Goal: Task Accomplishment & Management: Use online tool/utility

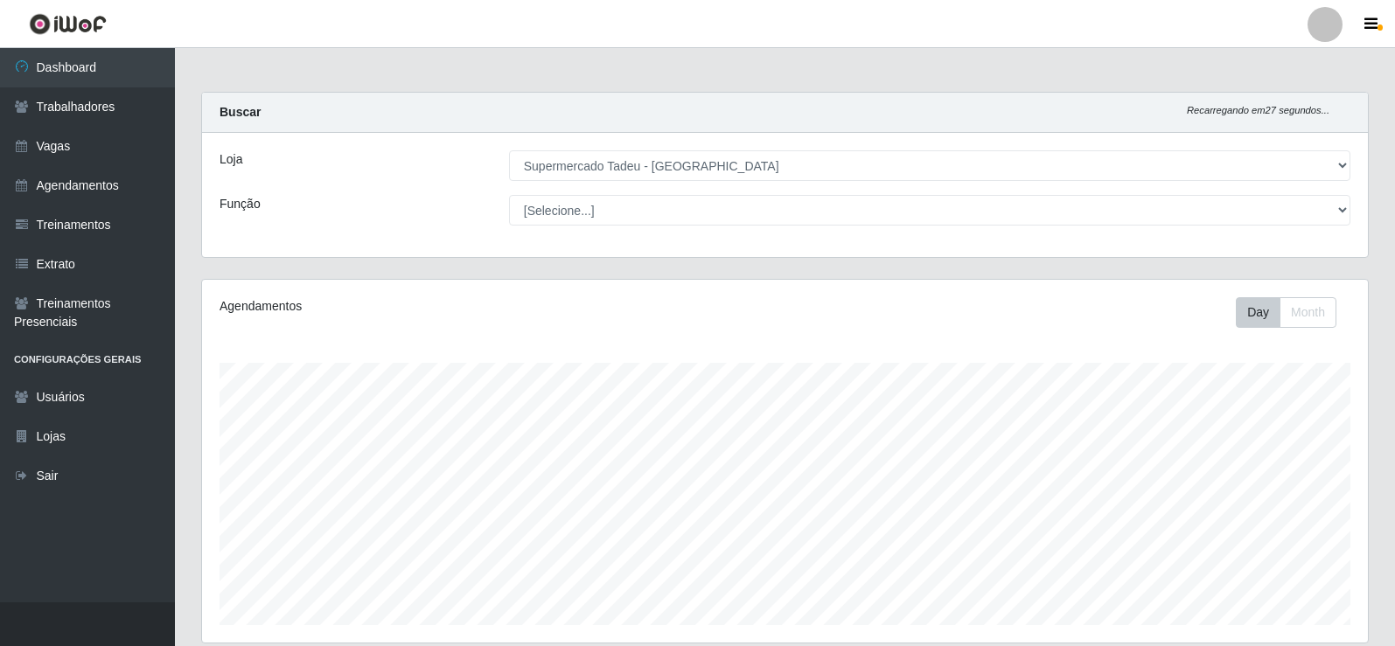
select select "195"
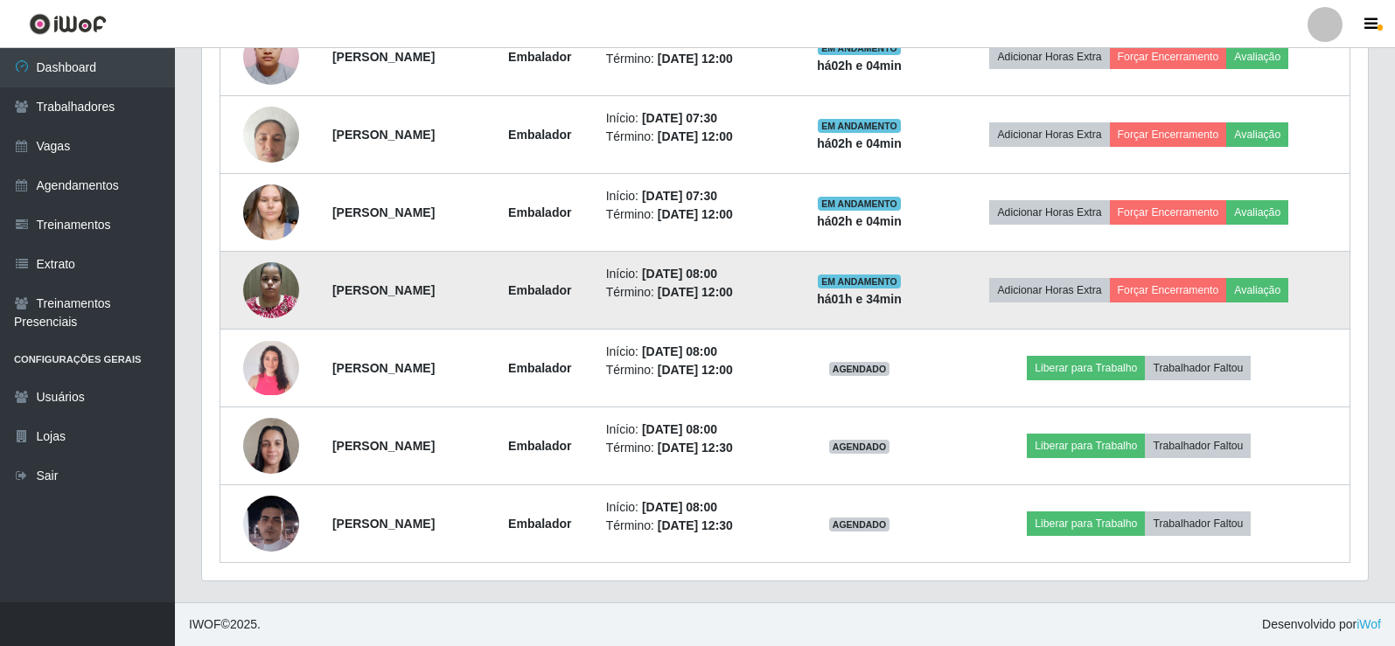
scroll to position [363, 1166]
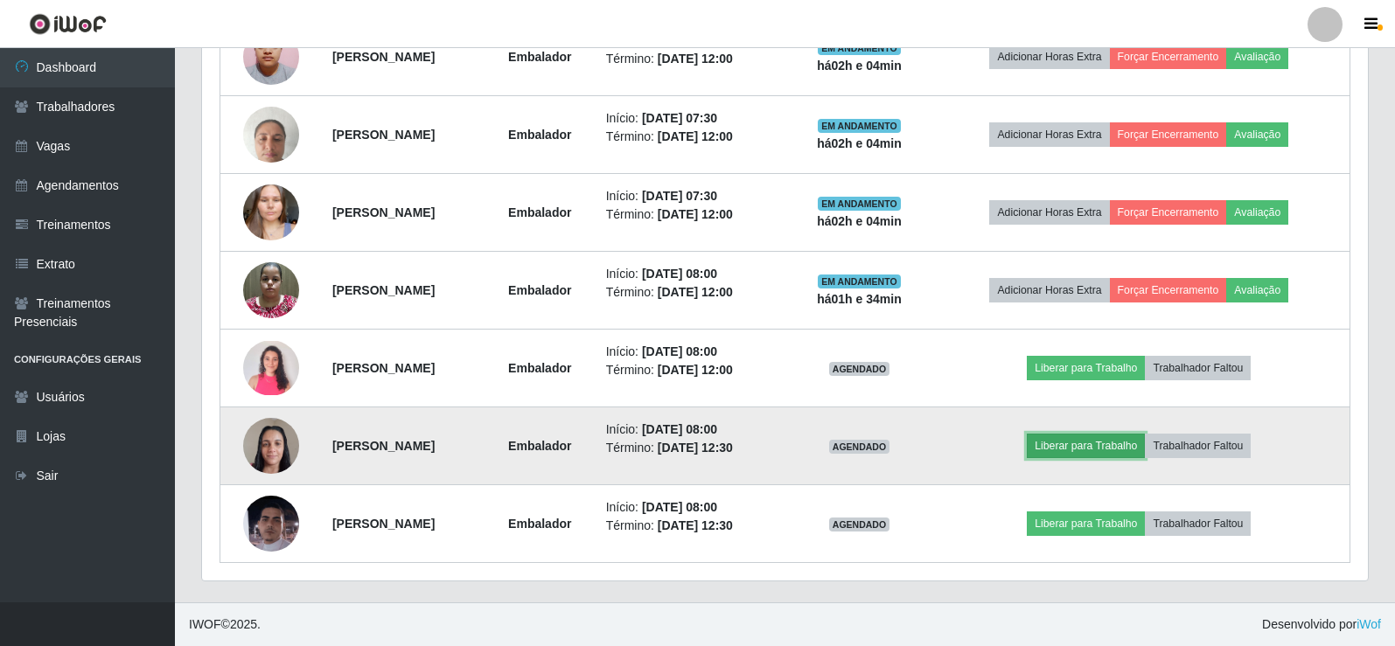
click at [1105, 450] on button "Liberar para Trabalho" at bounding box center [1086, 446] width 118 height 24
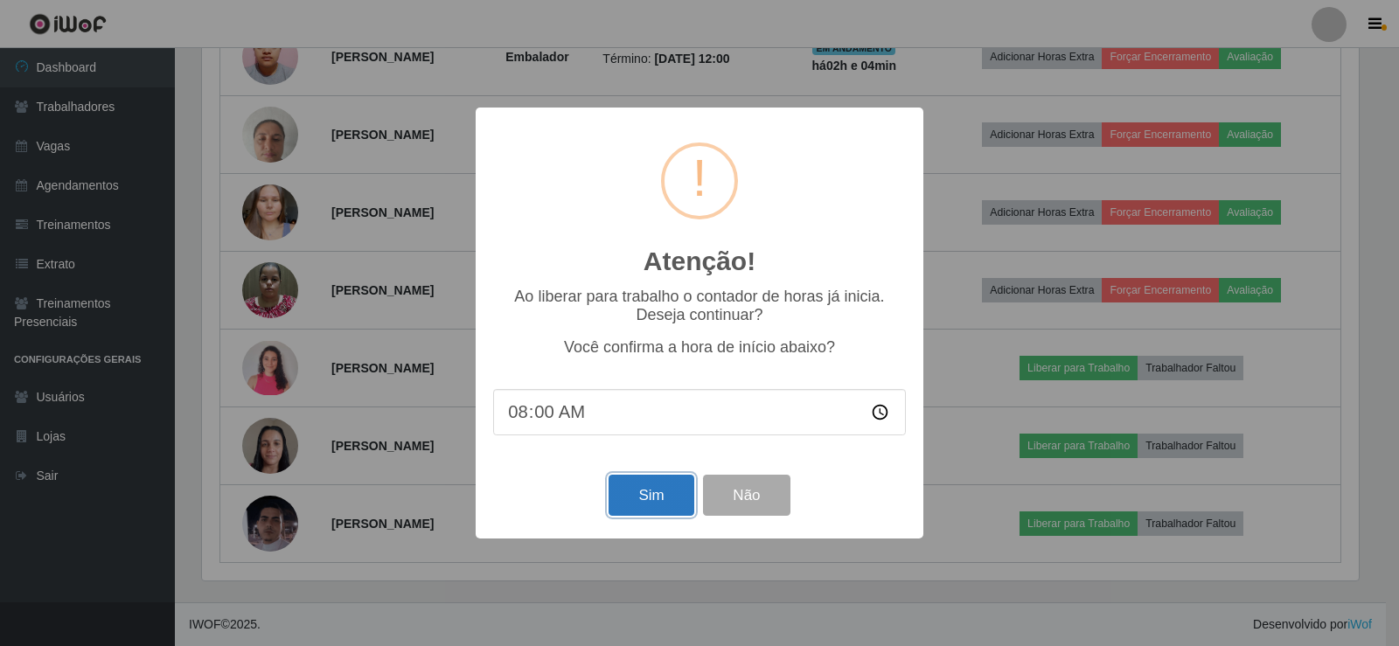
click at [658, 499] on button "Sim" at bounding box center [651, 495] width 85 height 41
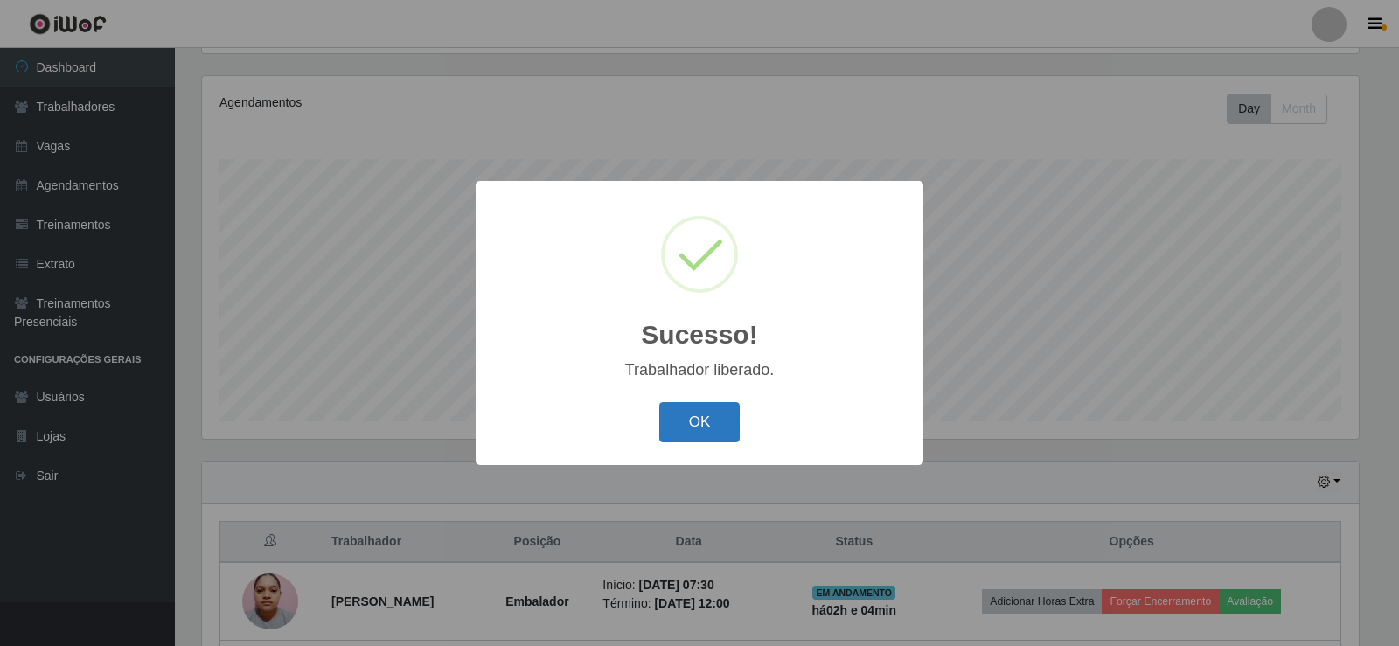
click at [700, 433] on button "OK" at bounding box center [699, 422] width 81 height 41
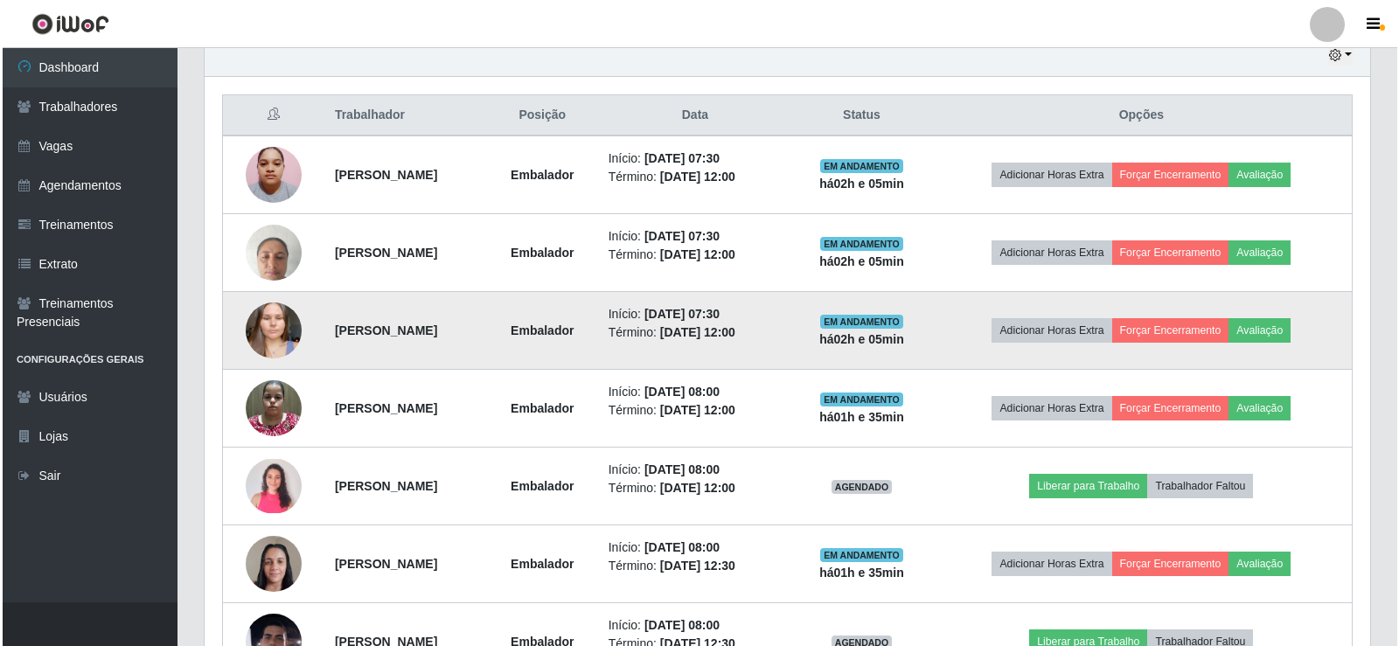
scroll to position [749, 0]
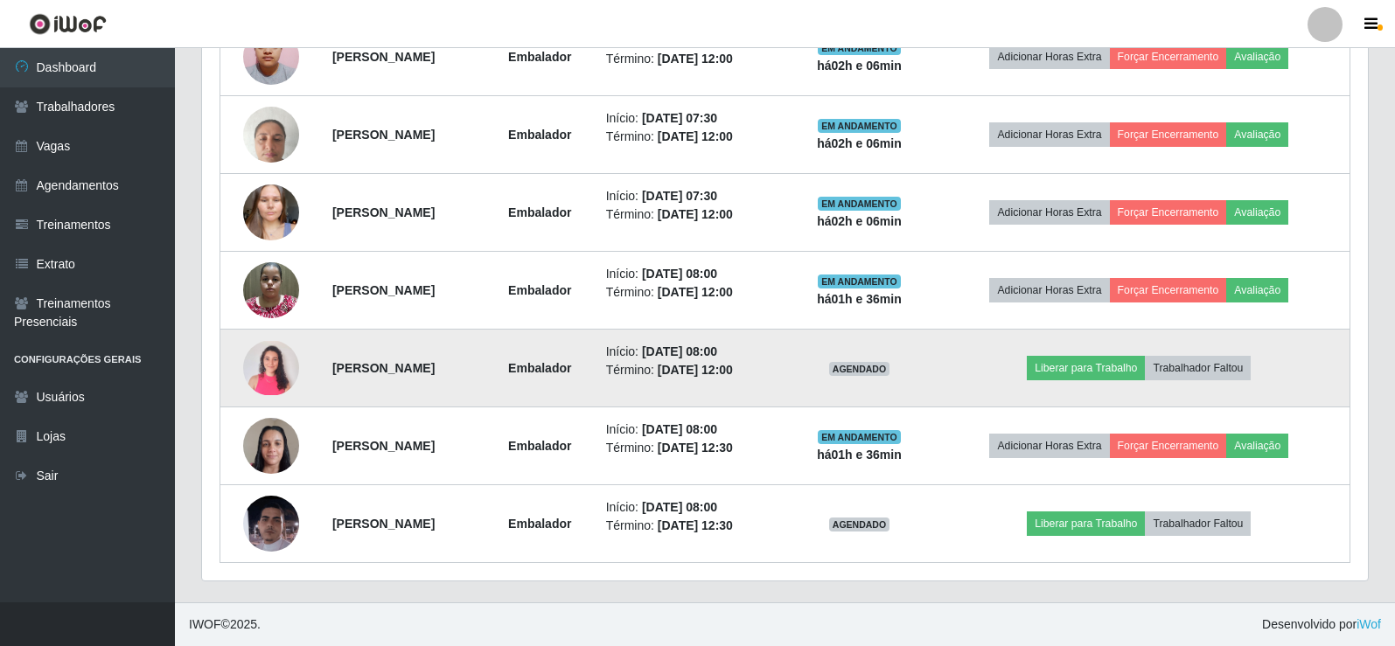
click at [263, 383] on img at bounding box center [271, 368] width 56 height 54
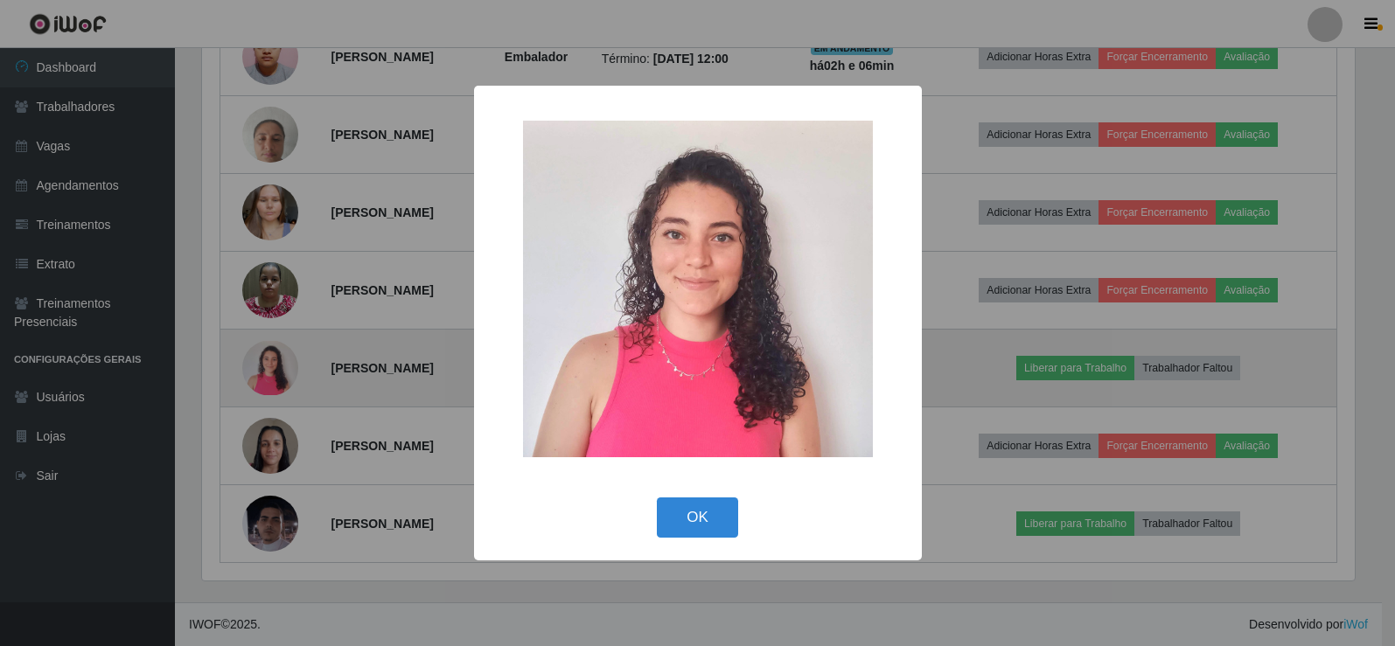
scroll to position [363, 1157]
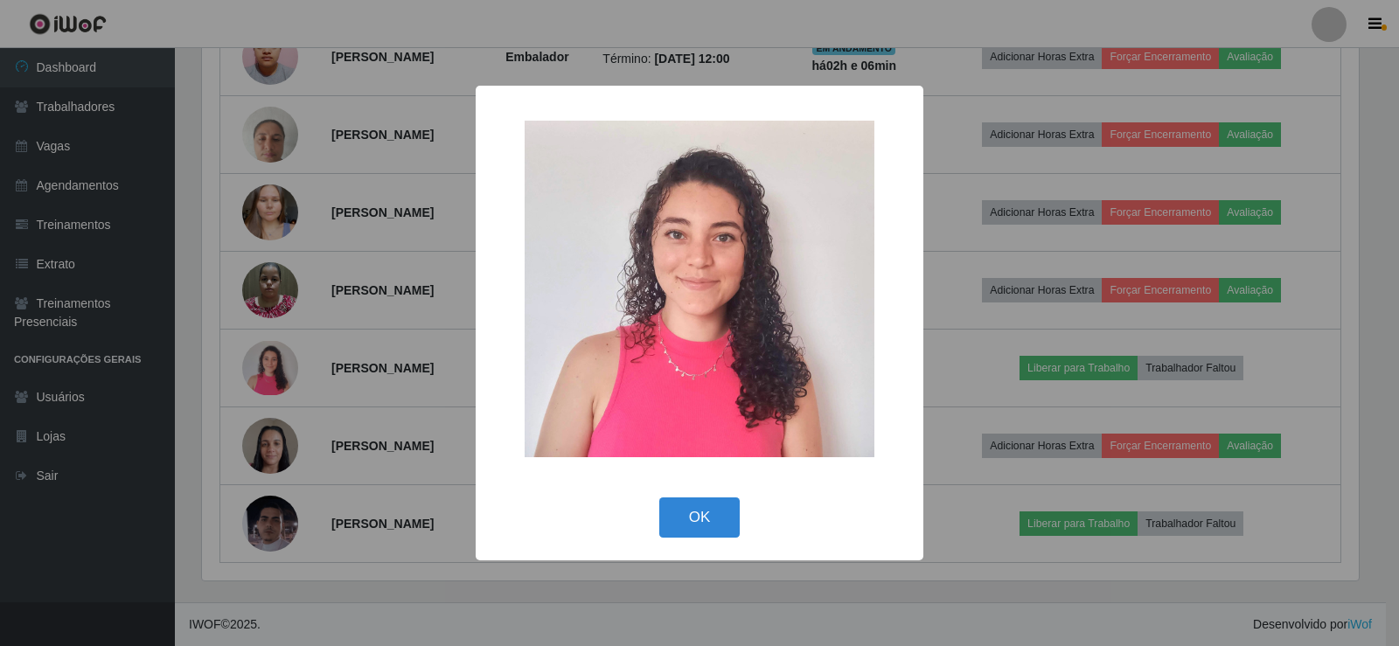
drag, startPoint x: 699, startPoint y: 520, endPoint x: 255, endPoint y: 571, distance: 446.4
click at [698, 520] on button "OK" at bounding box center [699, 518] width 81 height 41
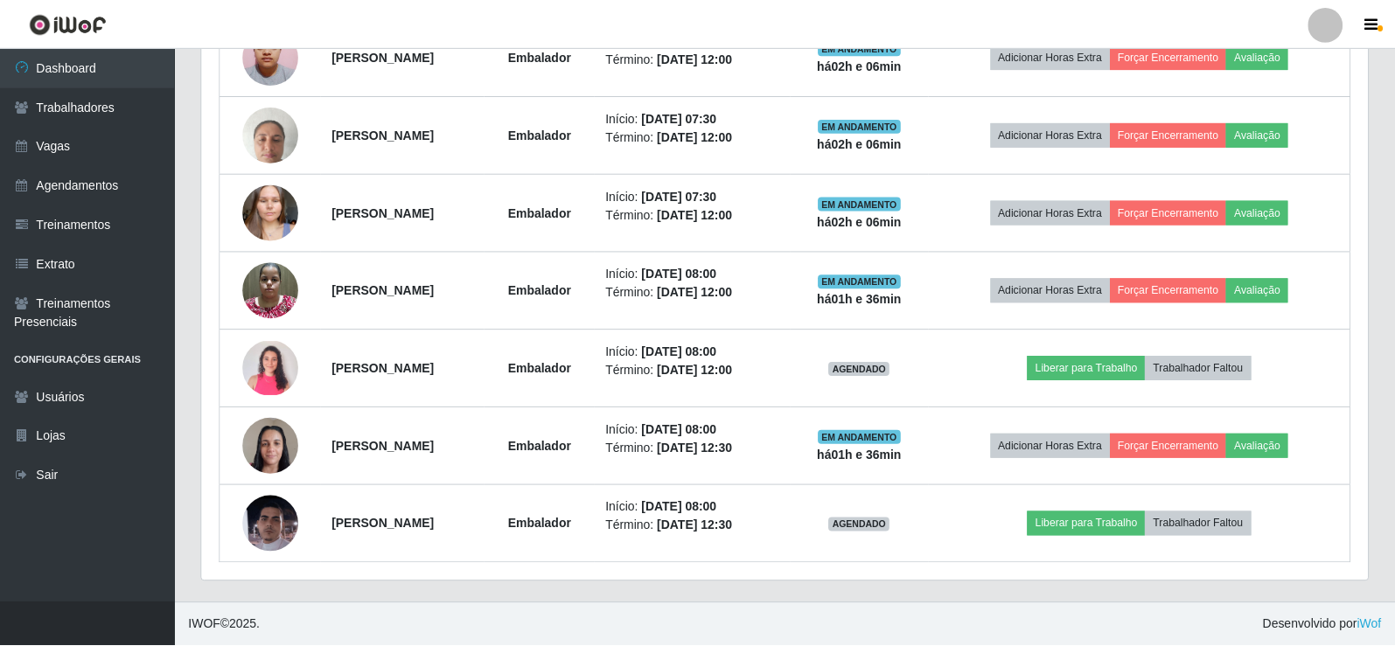
scroll to position [363, 1166]
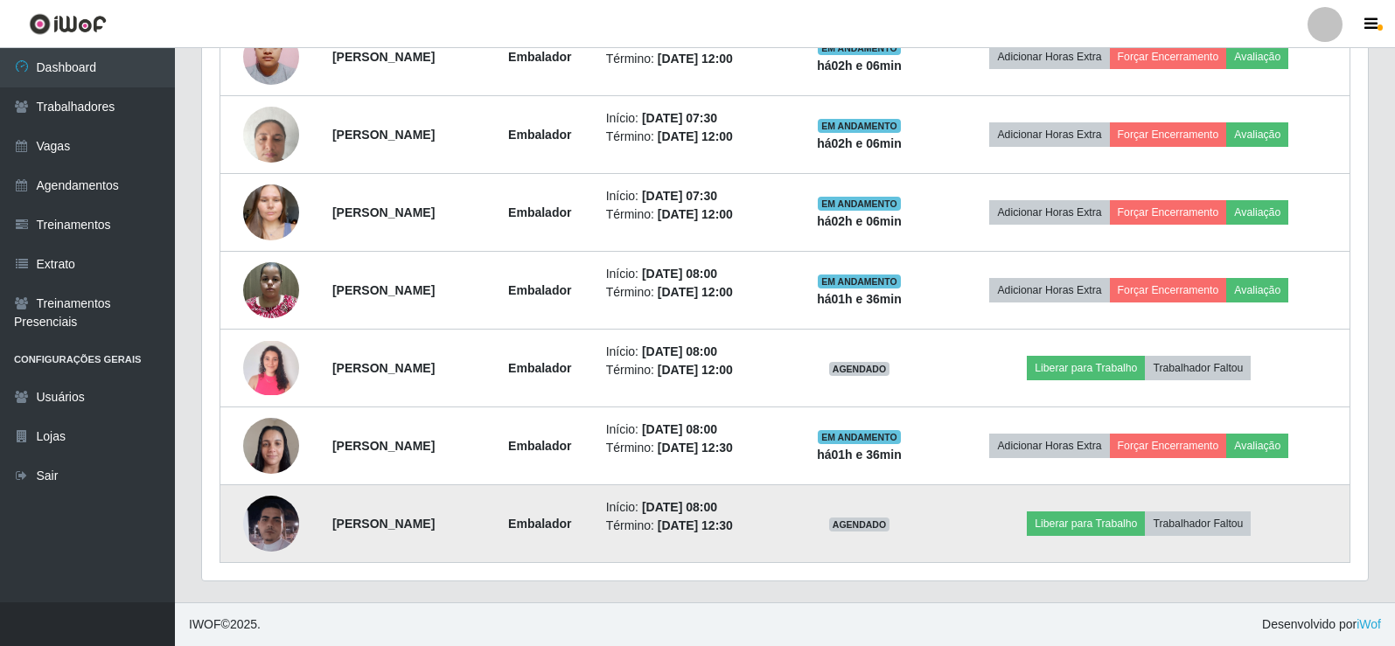
click at [267, 525] on img at bounding box center [271, 524] width 56 height 128
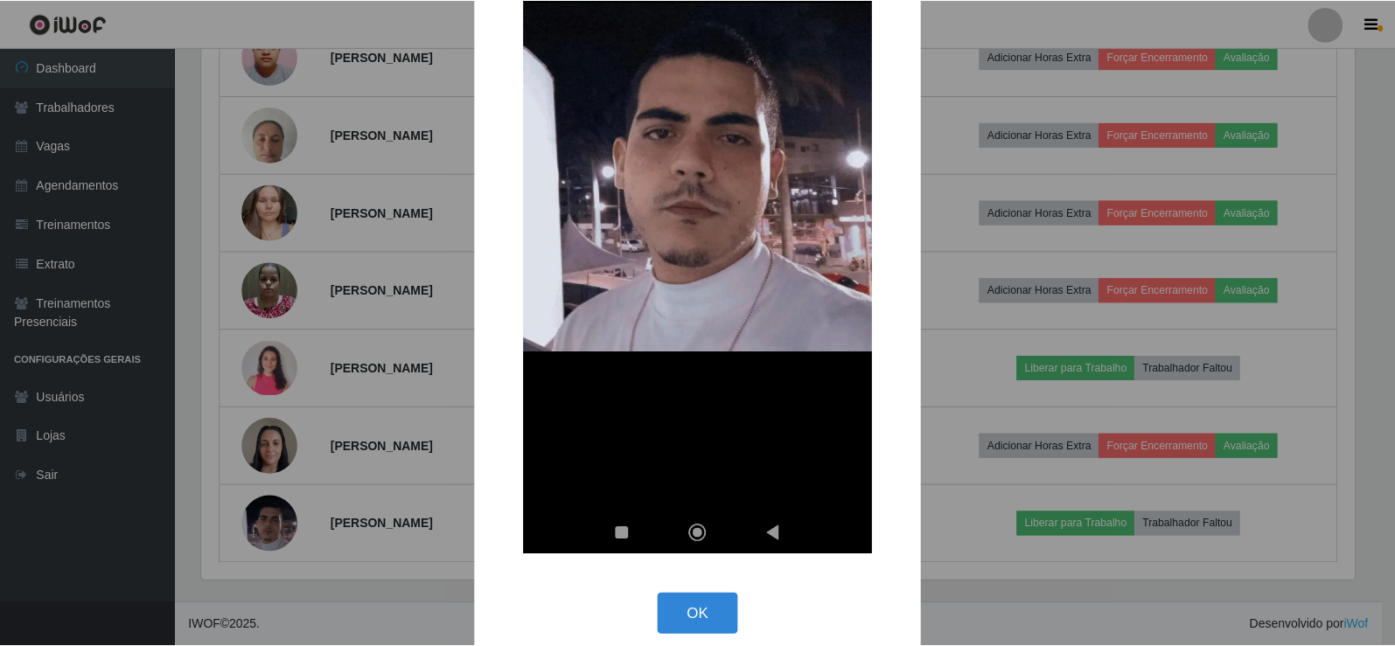
scroll to position [303, 0]
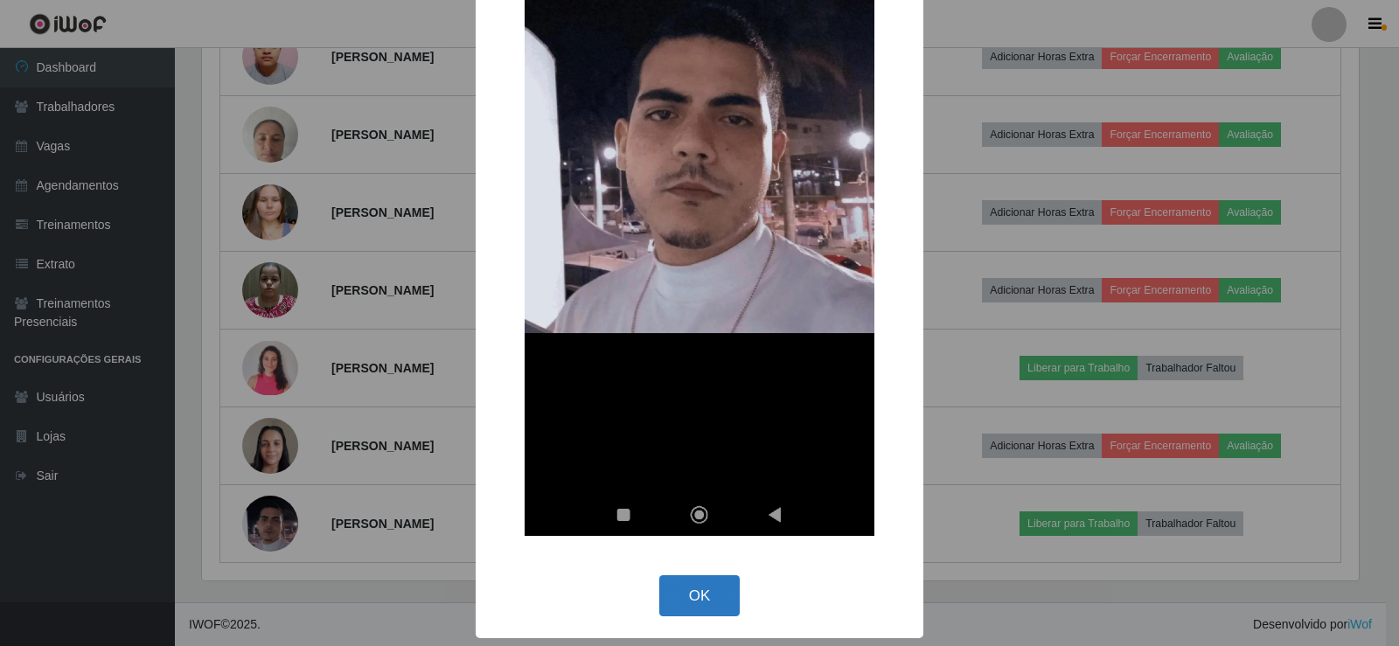
click at [688, 582] on button "OK" at bounding box center [699, 595] width 81 height 41
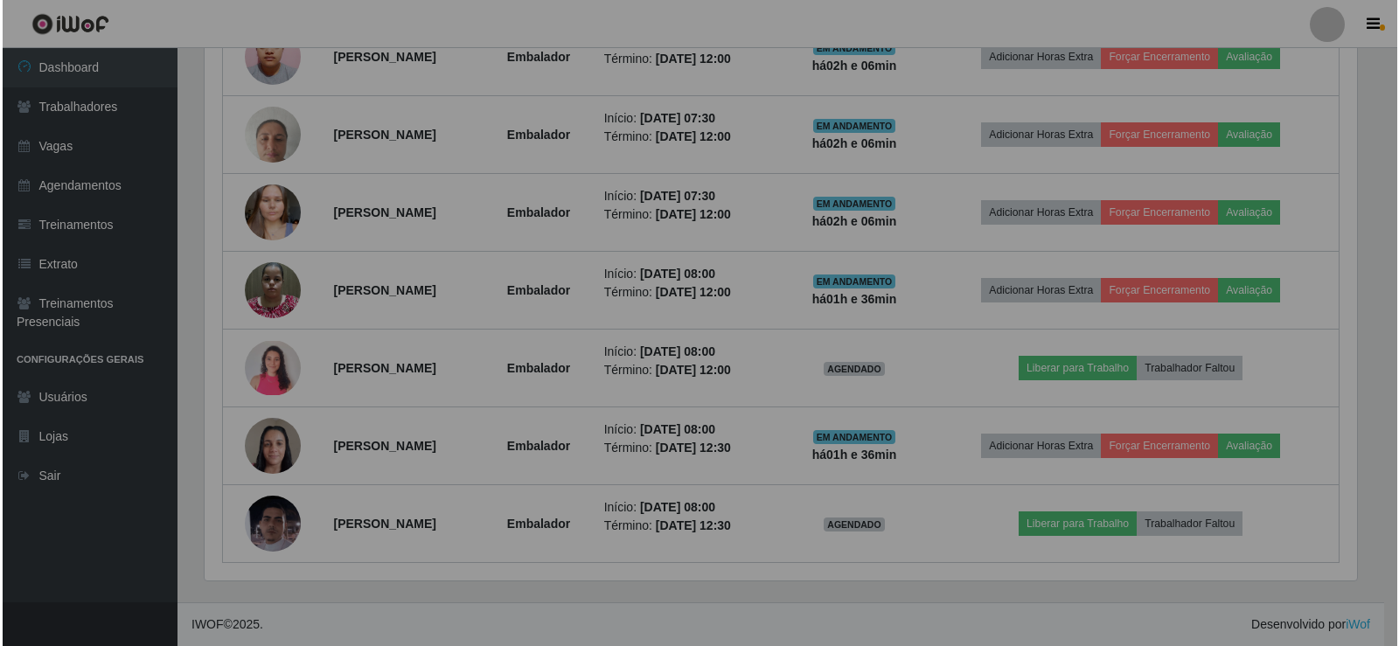
scroll to position [363, 1166]
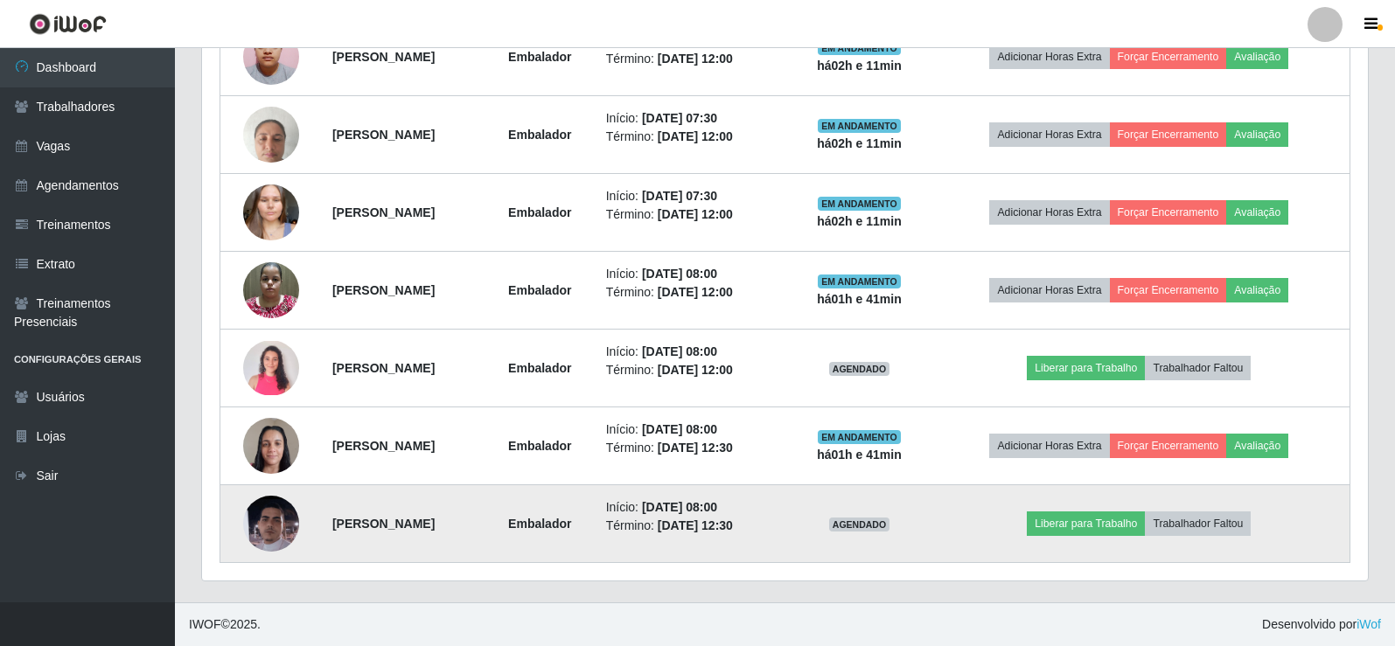
click at [276, 536] on img at bounding box center [271, 524] width 56 height 128
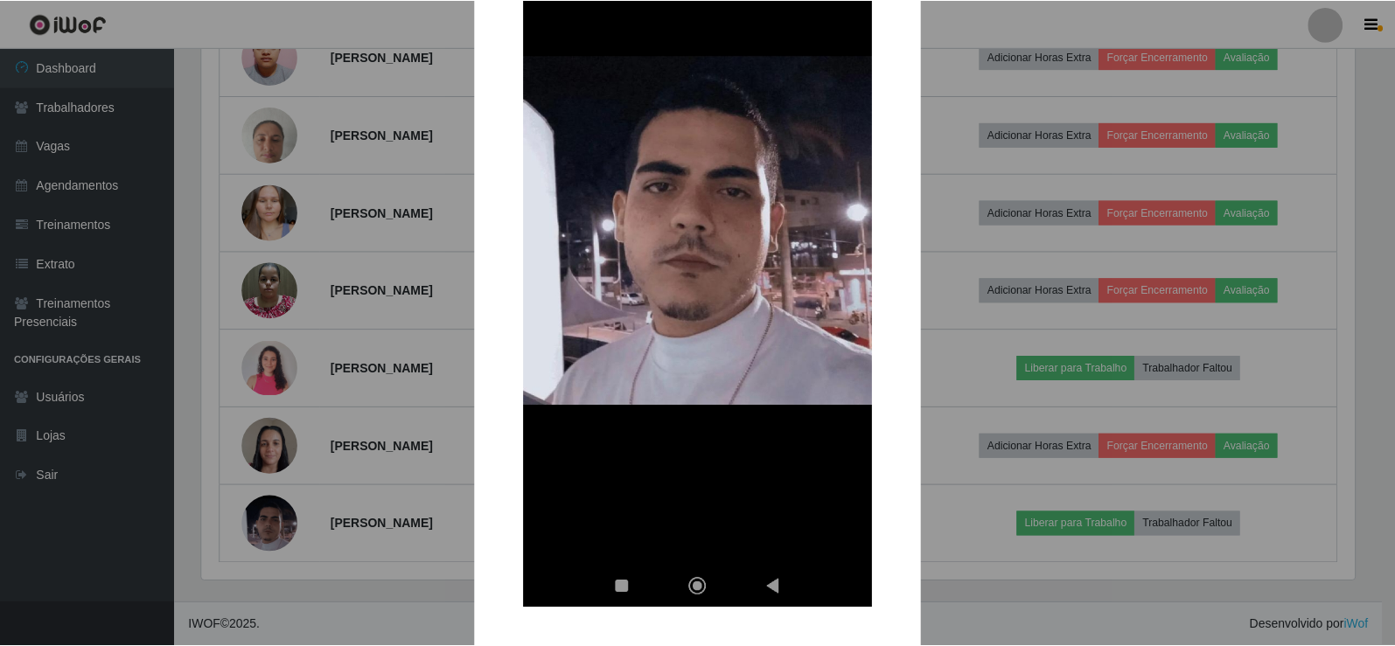
scroll to position [303, 0]
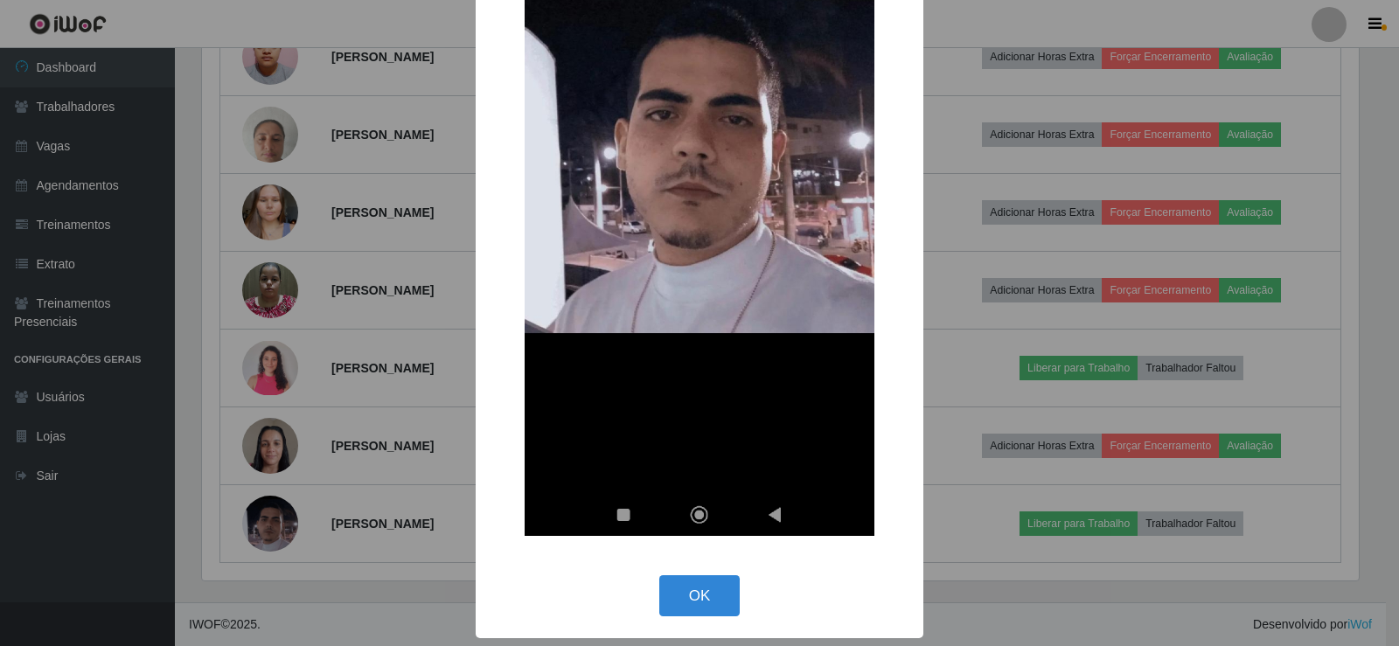
drag, startPoint x: 703, startPoint y: 589, endPoint x: 692, endPoint y: 586, distance: 11.7
click at [700, 589] on button "OK" at bounding box center [699, 595] width 81 height 41
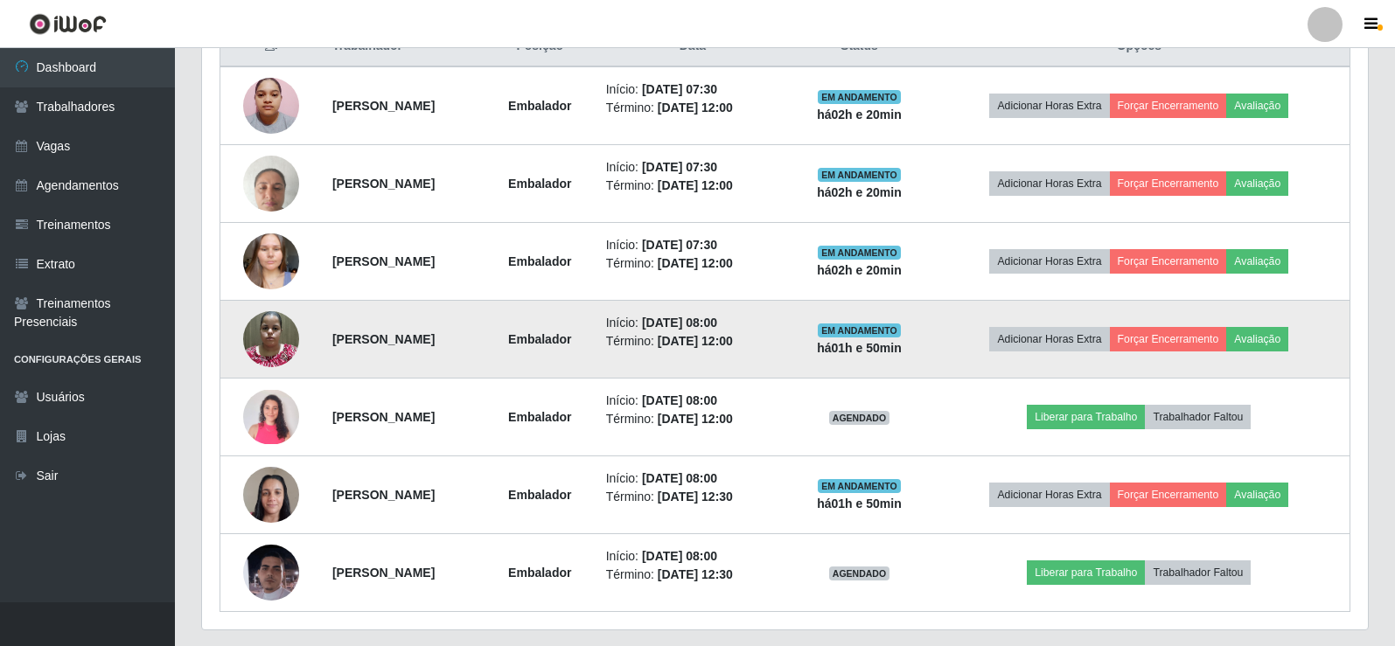
scroll to position [749, 0]
